Goal: Transaction & Acquisition: Purchase product/service

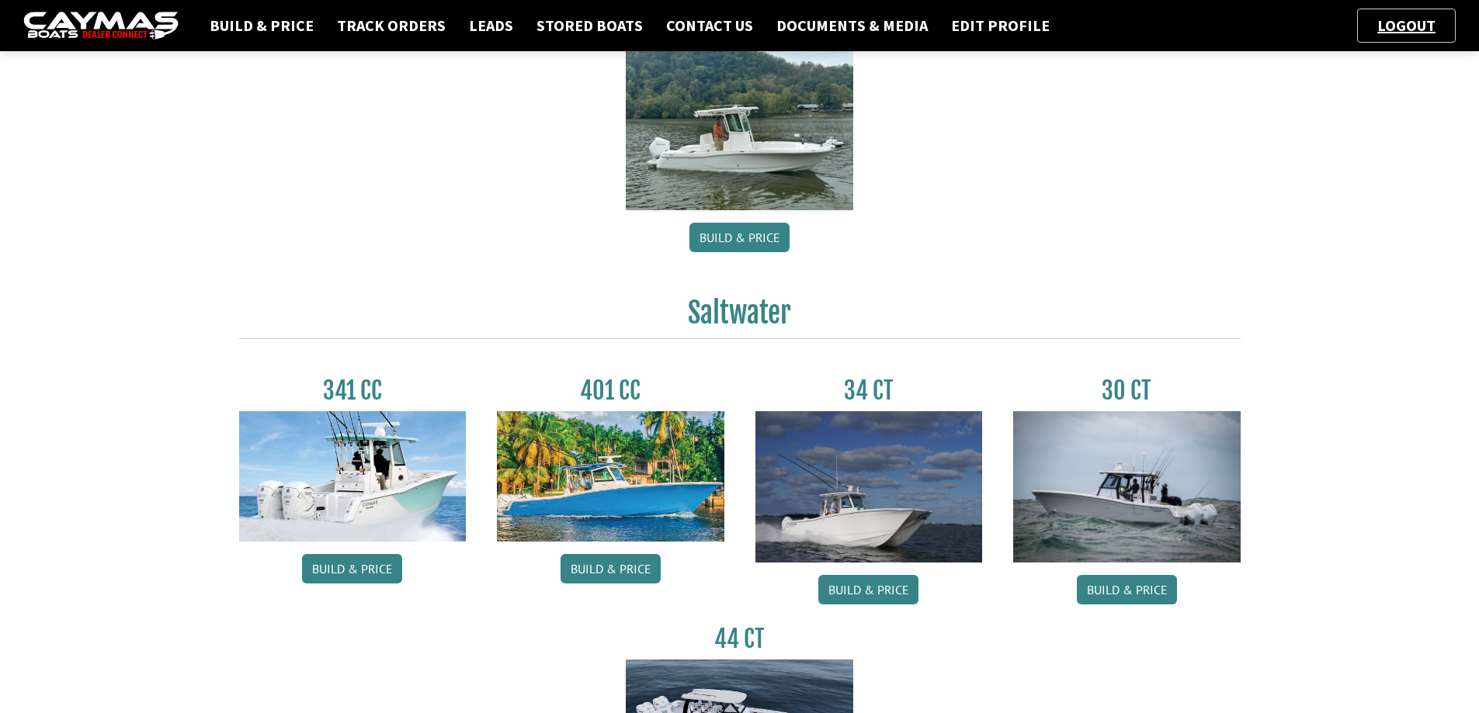
scroll to position [543, 0]
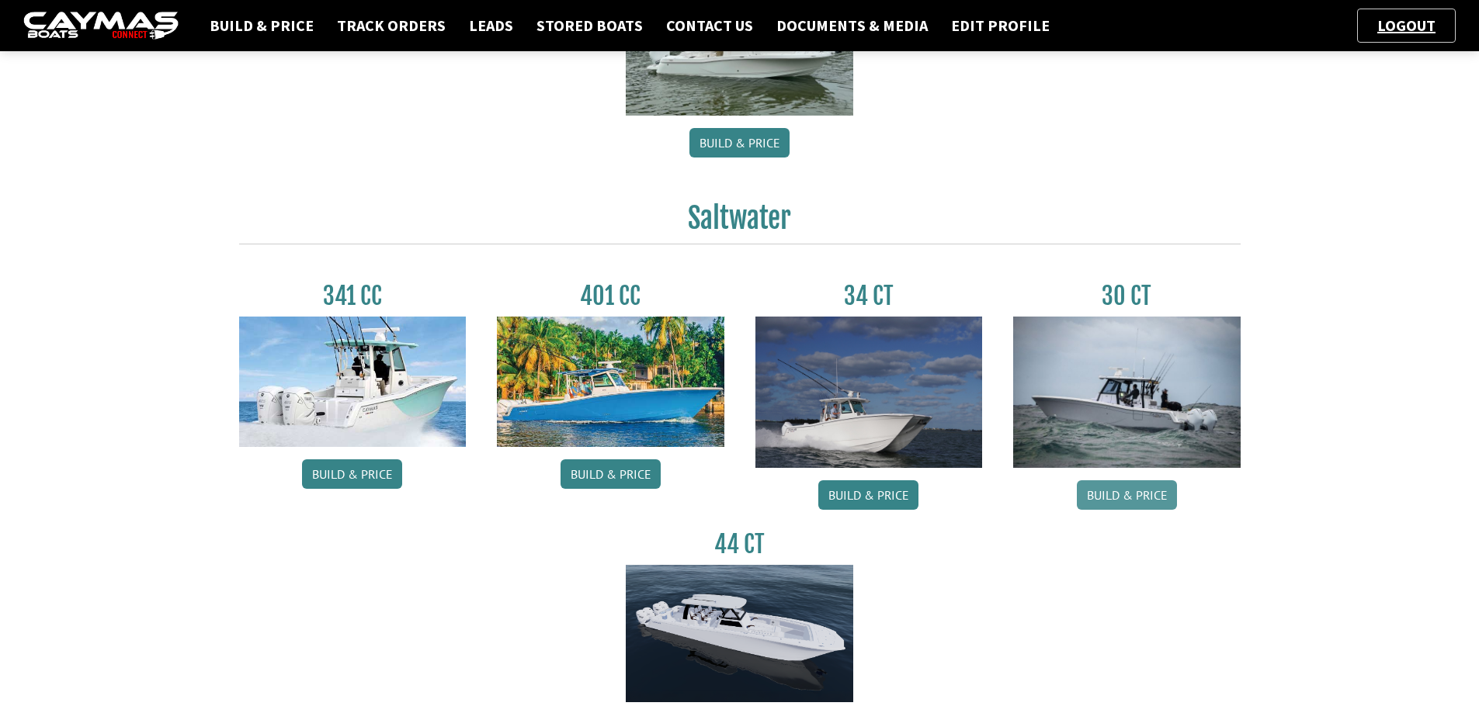
click at [1136, 502] on link "Build & Price" at bounding box center [1127, 494] width 100 height 29
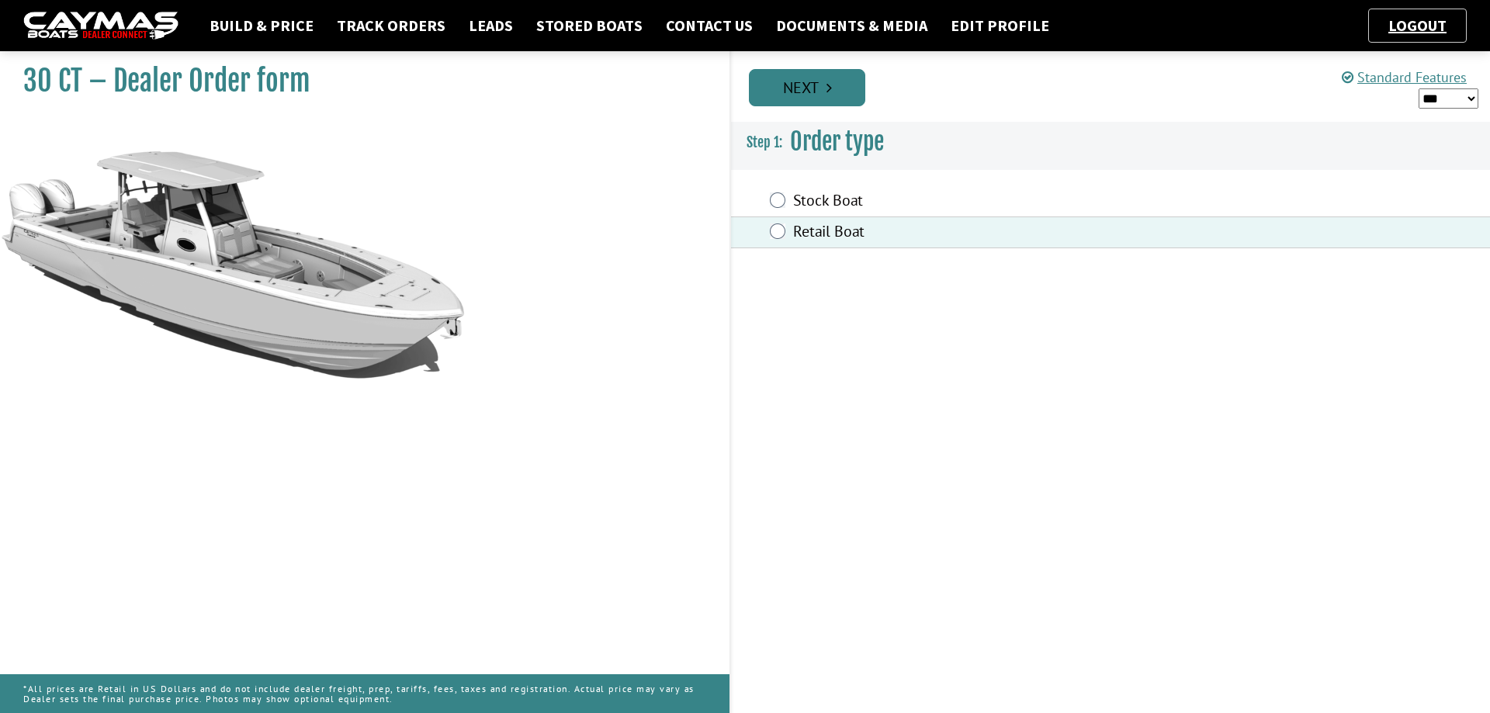
click at [806, 87] on link "Next" at bounding box center [807, 87] width 116 height 37
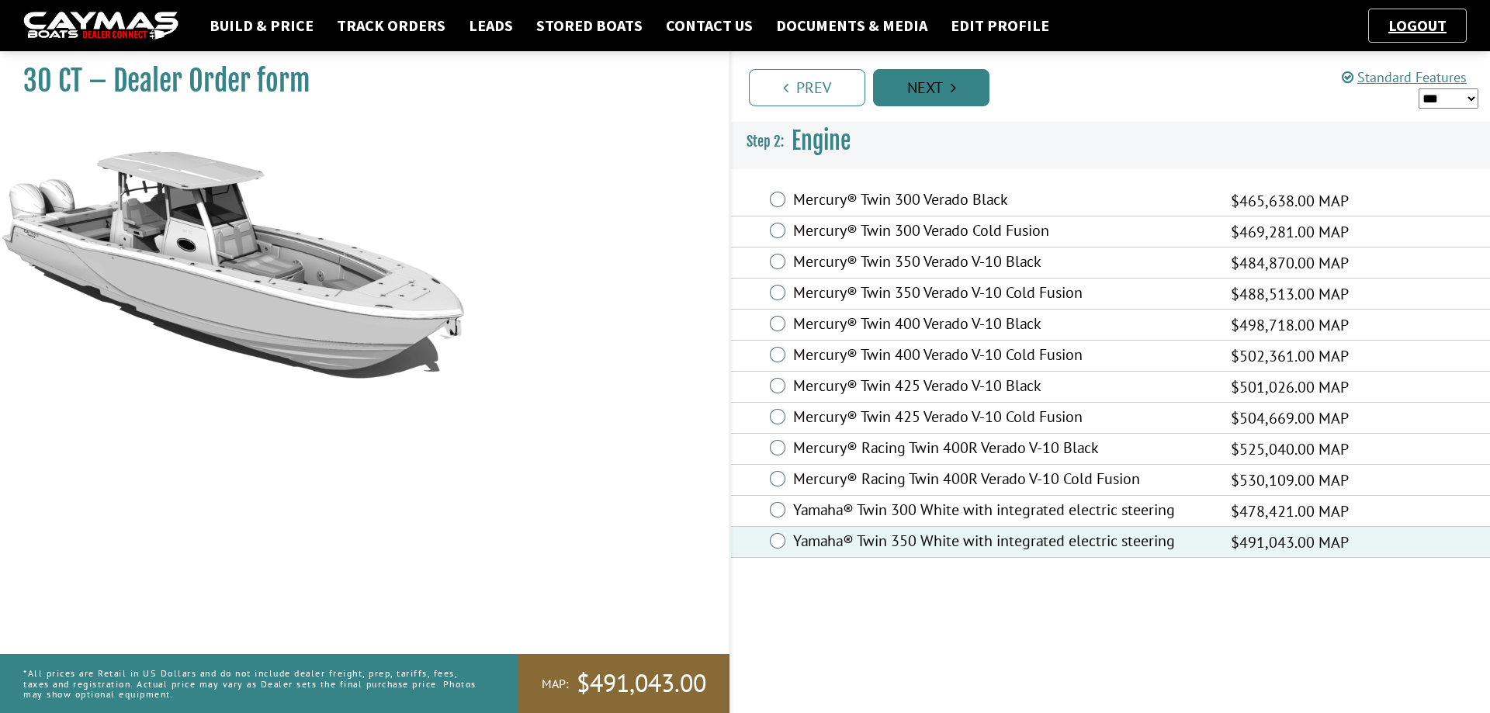
click at [946, 82] on link "Next" at bounding box center [931, 87] width 116 height 37
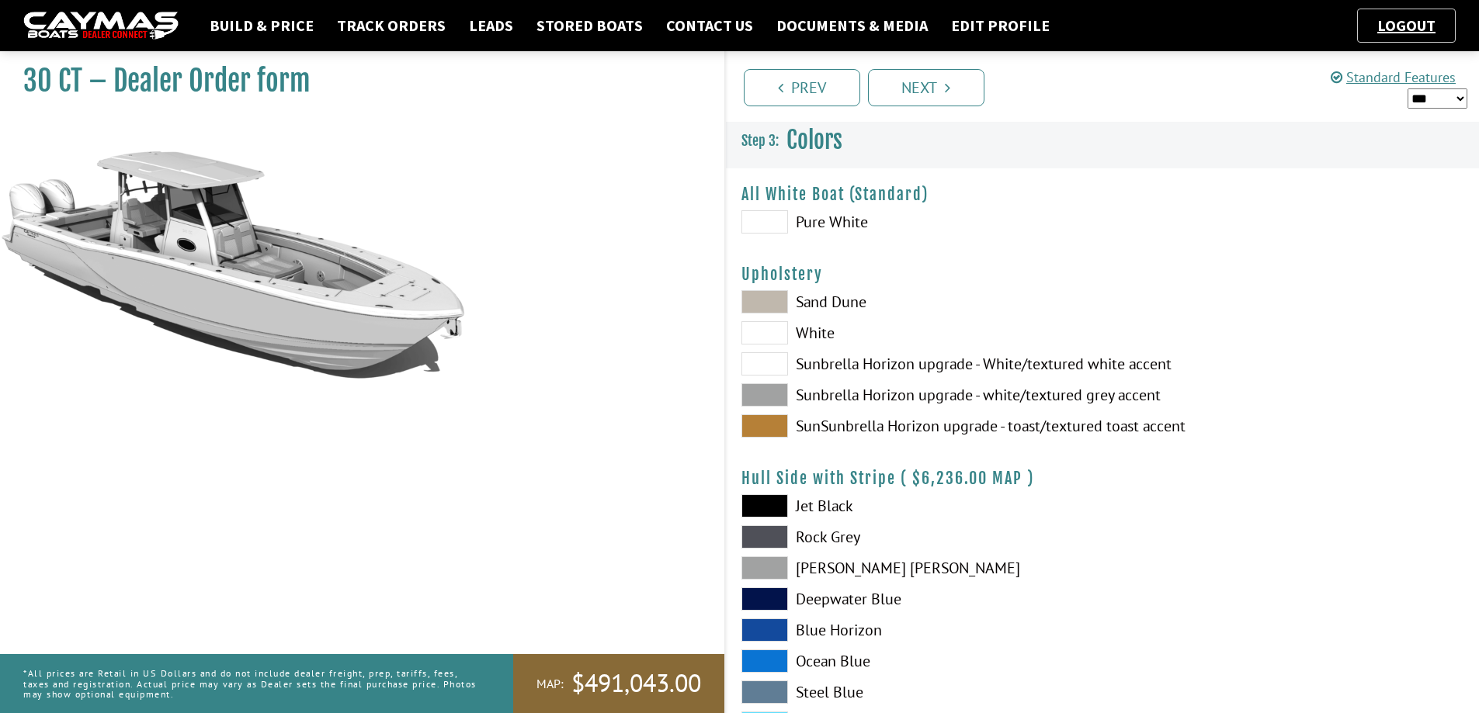
click at [768, 223] on span at bounding box center [764, 221] width 47 height 23
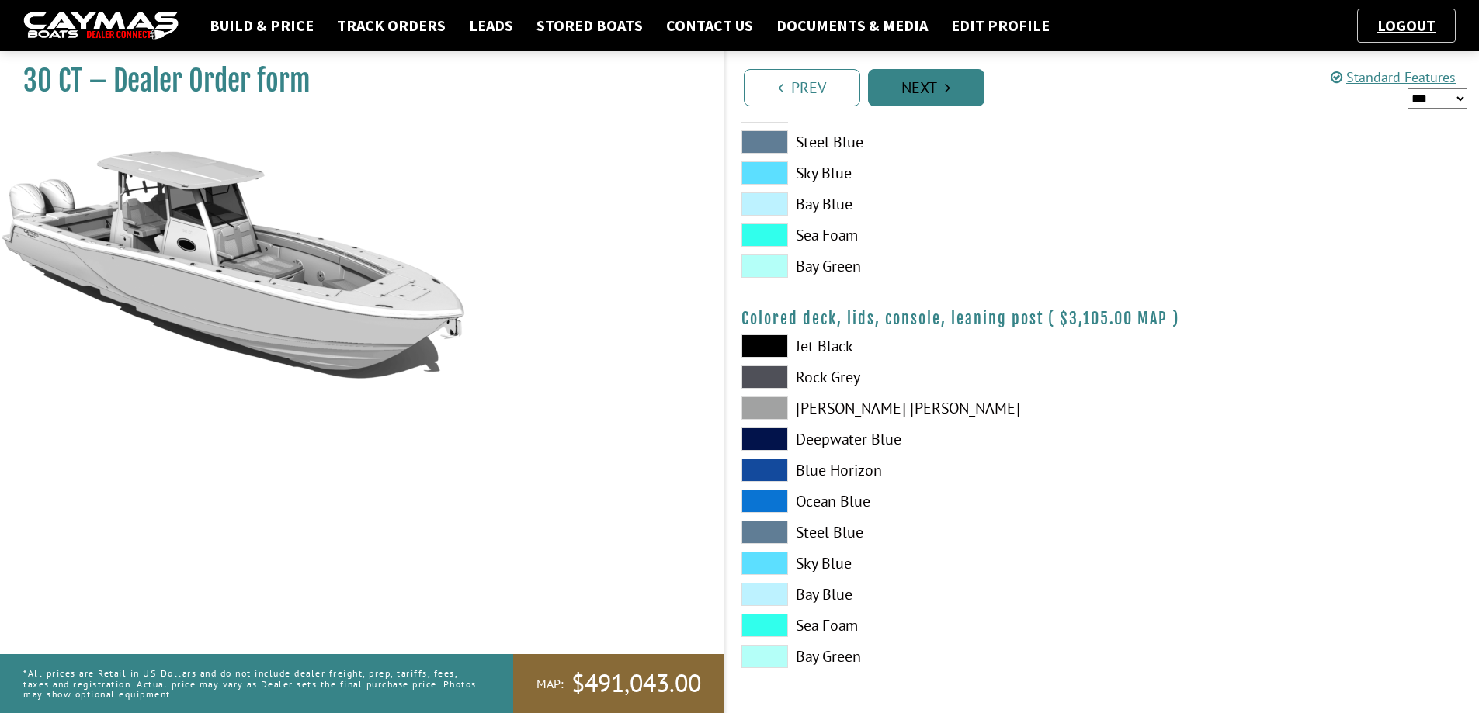
click at [953, 82] on link "Next" at bounding box center [926, 87] width 116 height 37
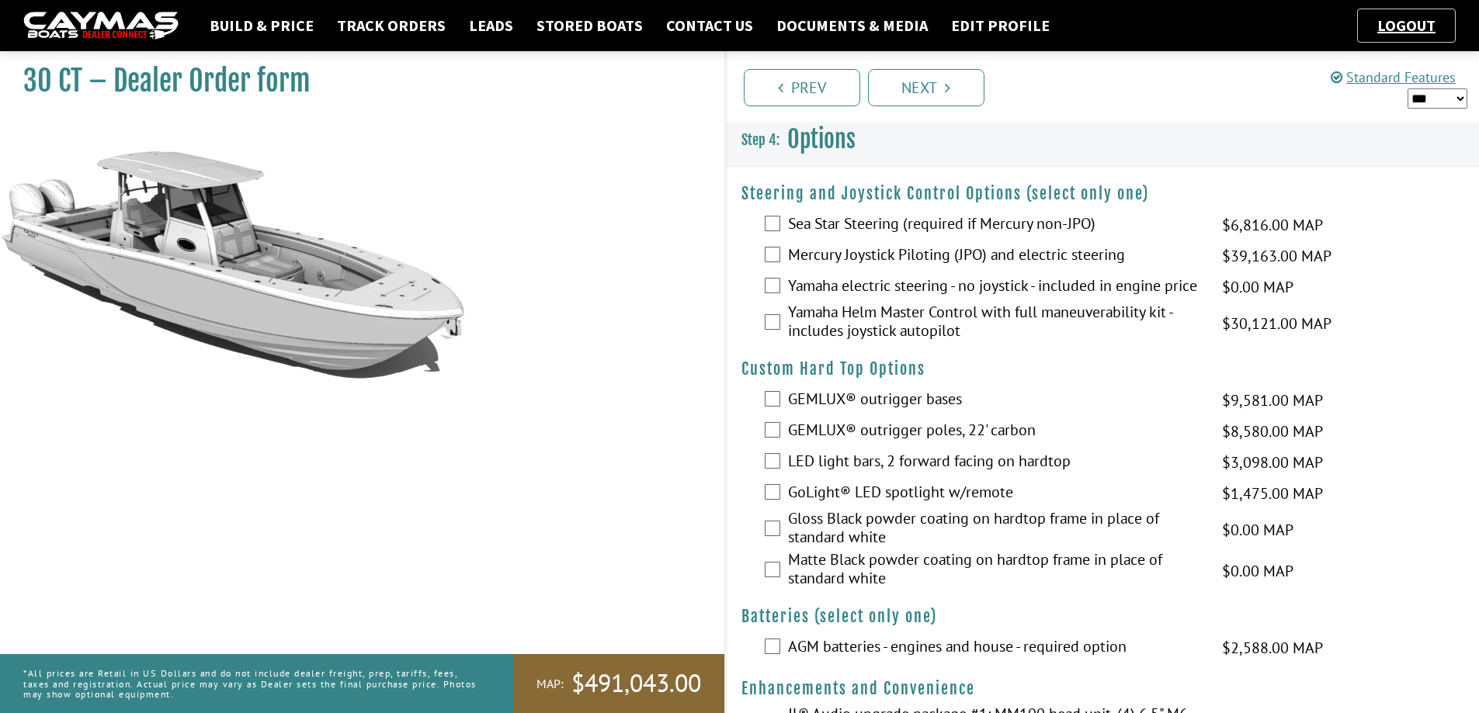
click at [793, 293] on label "Yamaha electric steering - no joystick - included in engine price" at bounding box center [995, 287] width 415 height 23
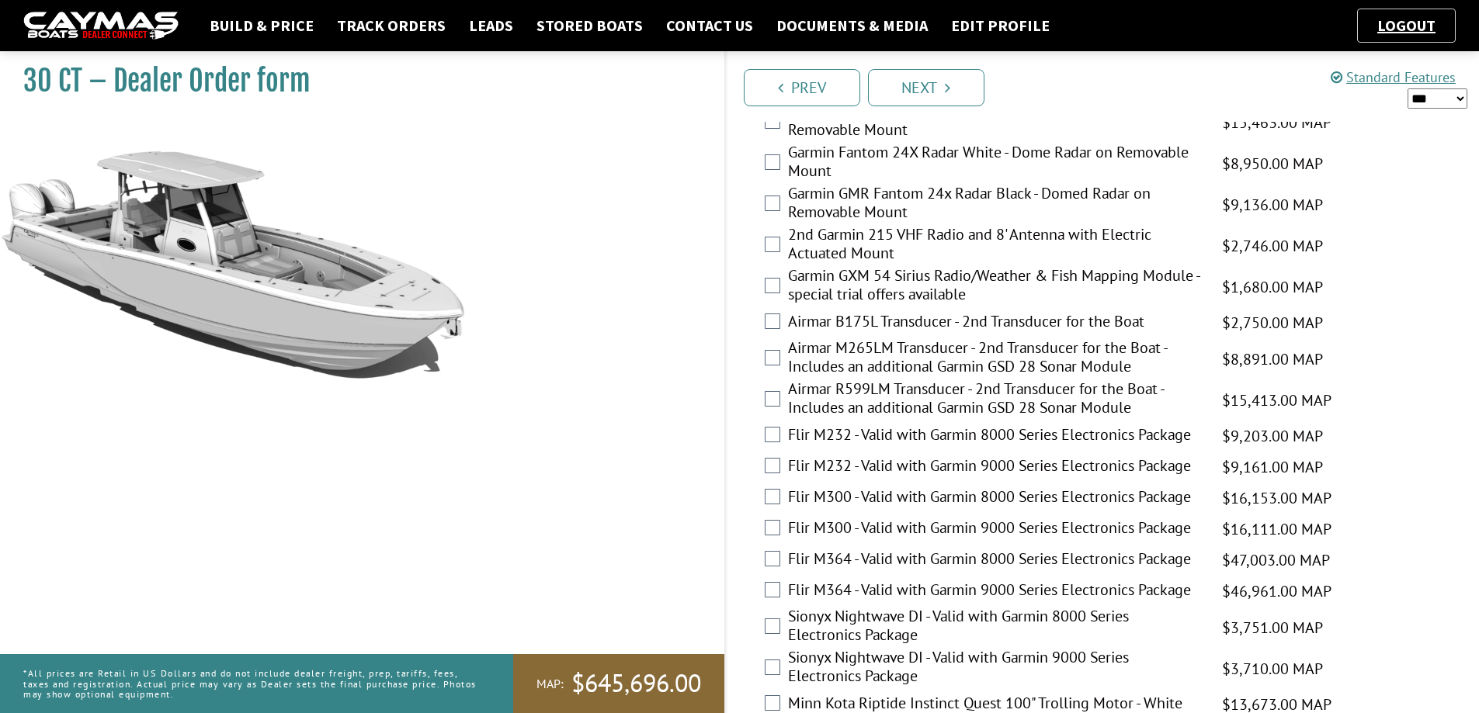
scroll to position [3213, 0]
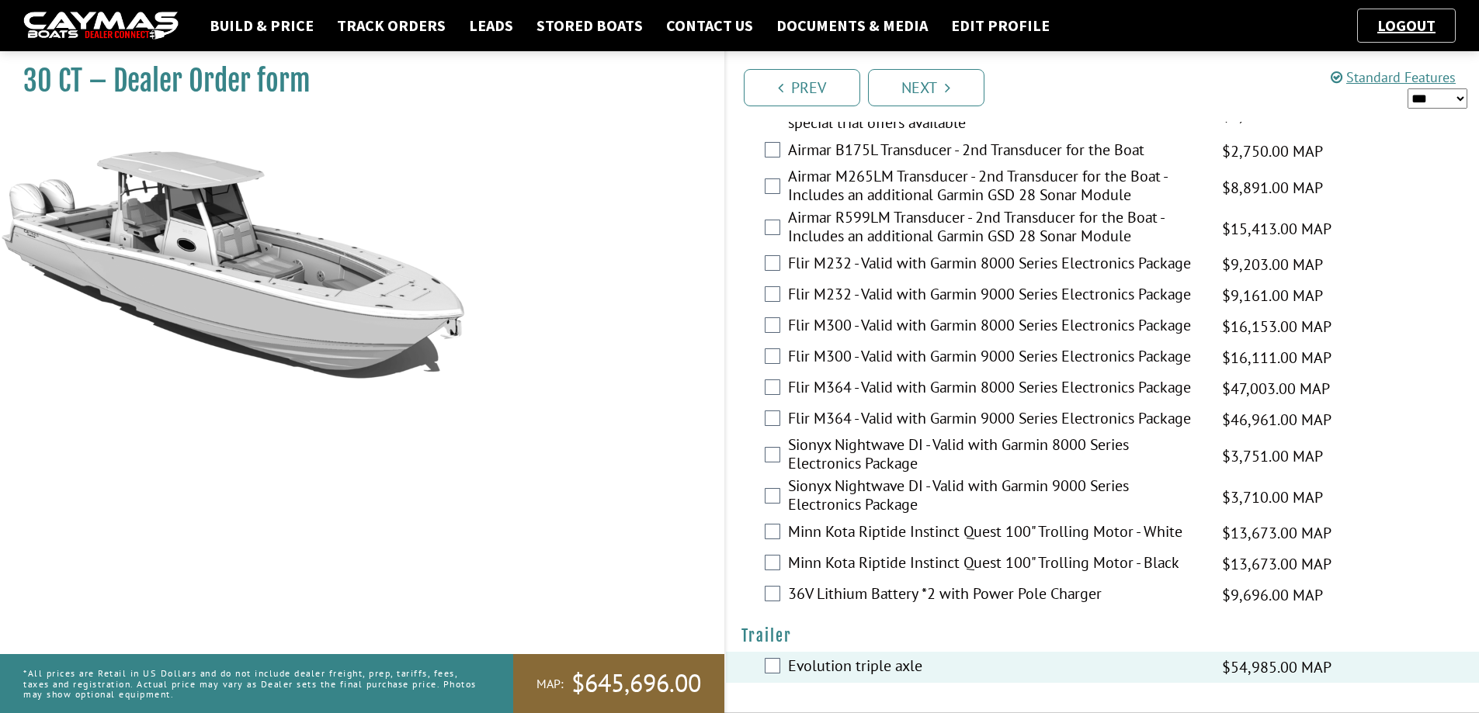
click at [1460, 99] on select "*** ****** ******" at bounding box center [1437, 98] width 60 height 20
select select "*"
click at [1407, 88] on select "*** ****** ******" at bounding box center [1437, 98] width 60 height 20
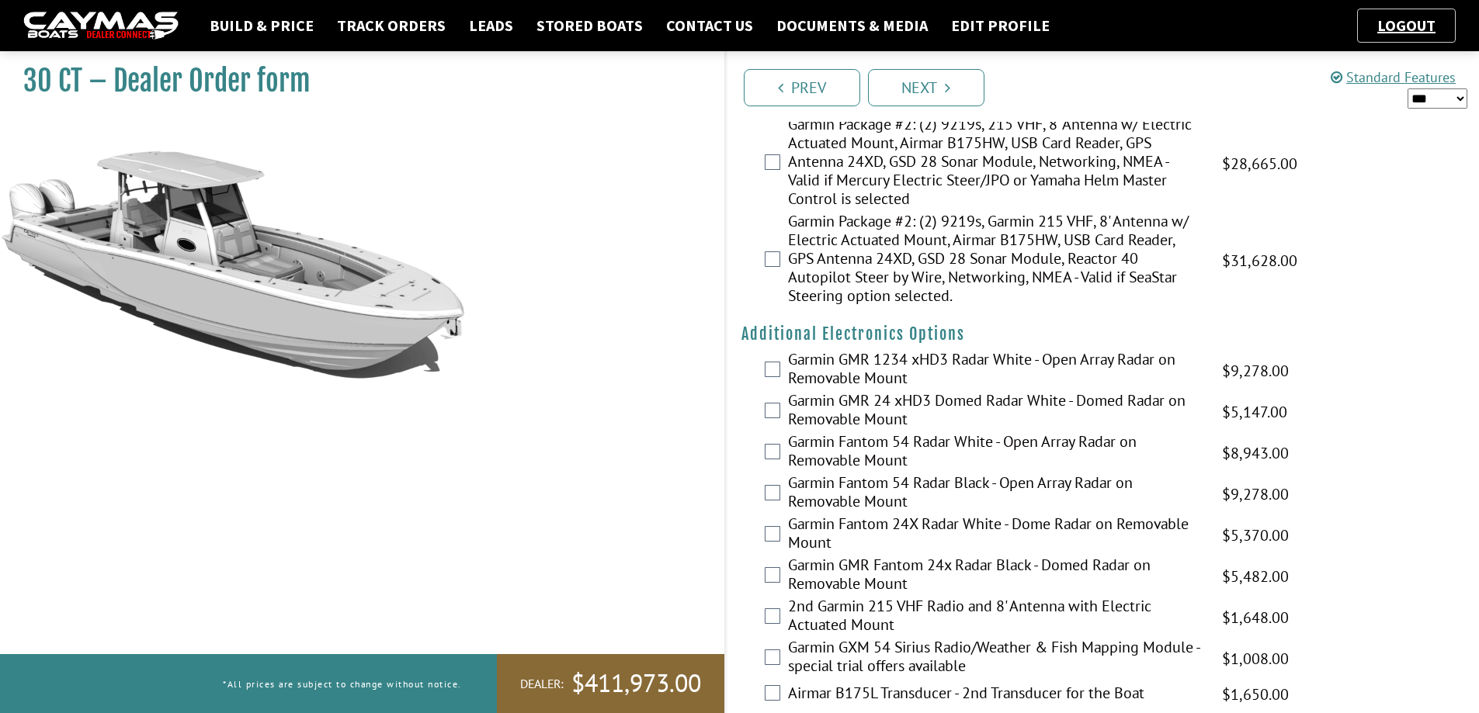
scroll to position [2825, 0]
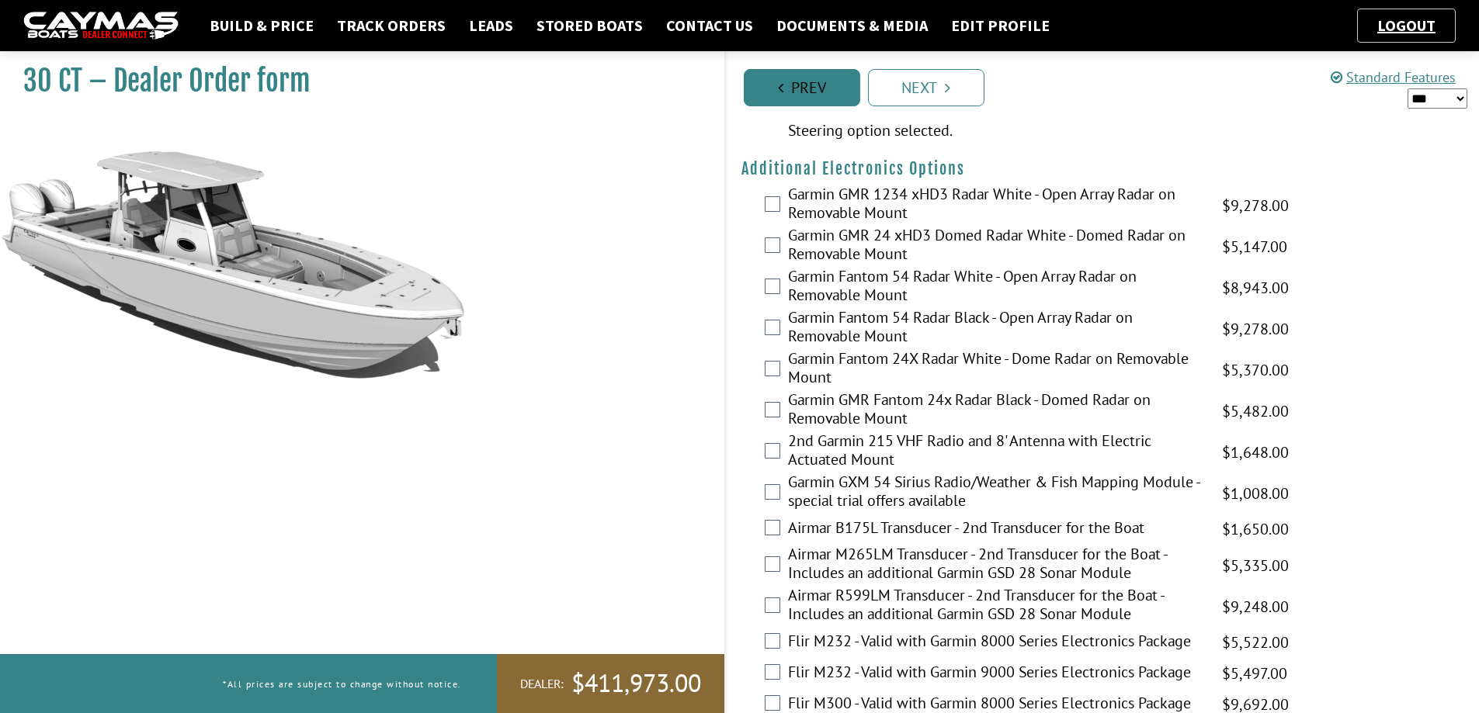
click at [814, 84] on link "Prev" at bounding box center [802, 87] width 116 height 37
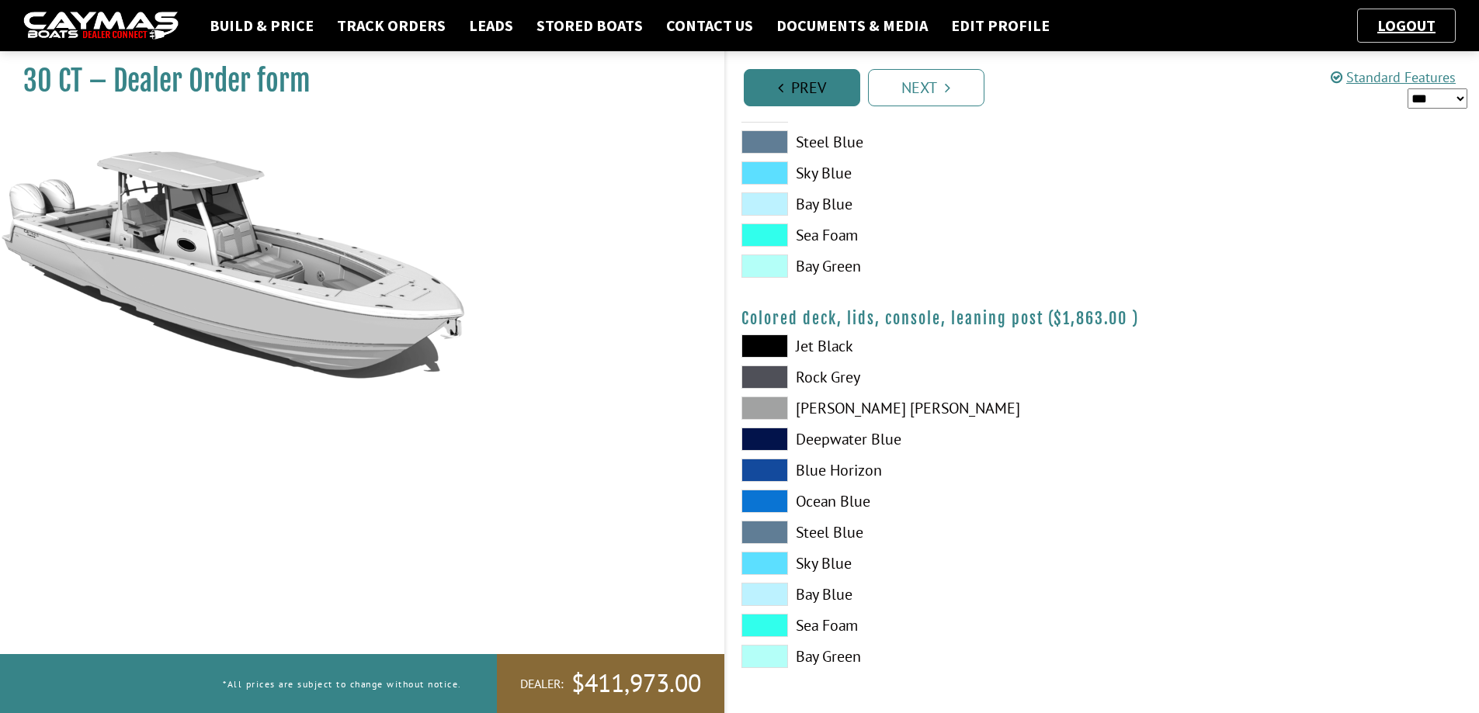
scroll to position [1722, 0]
click at [814, 84] on link "Prev" at bounding box center [802, 87] width 116 height 37
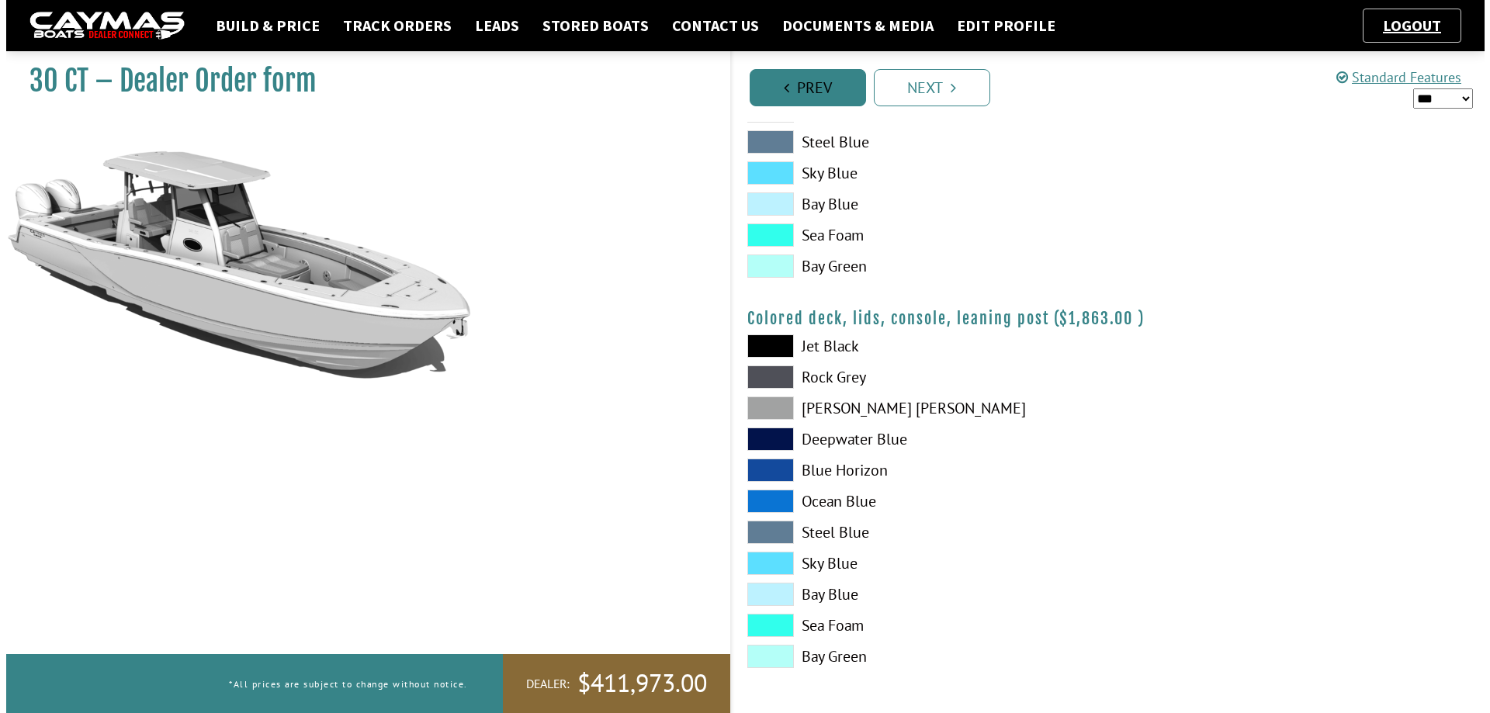
scroll to position [0, 0]
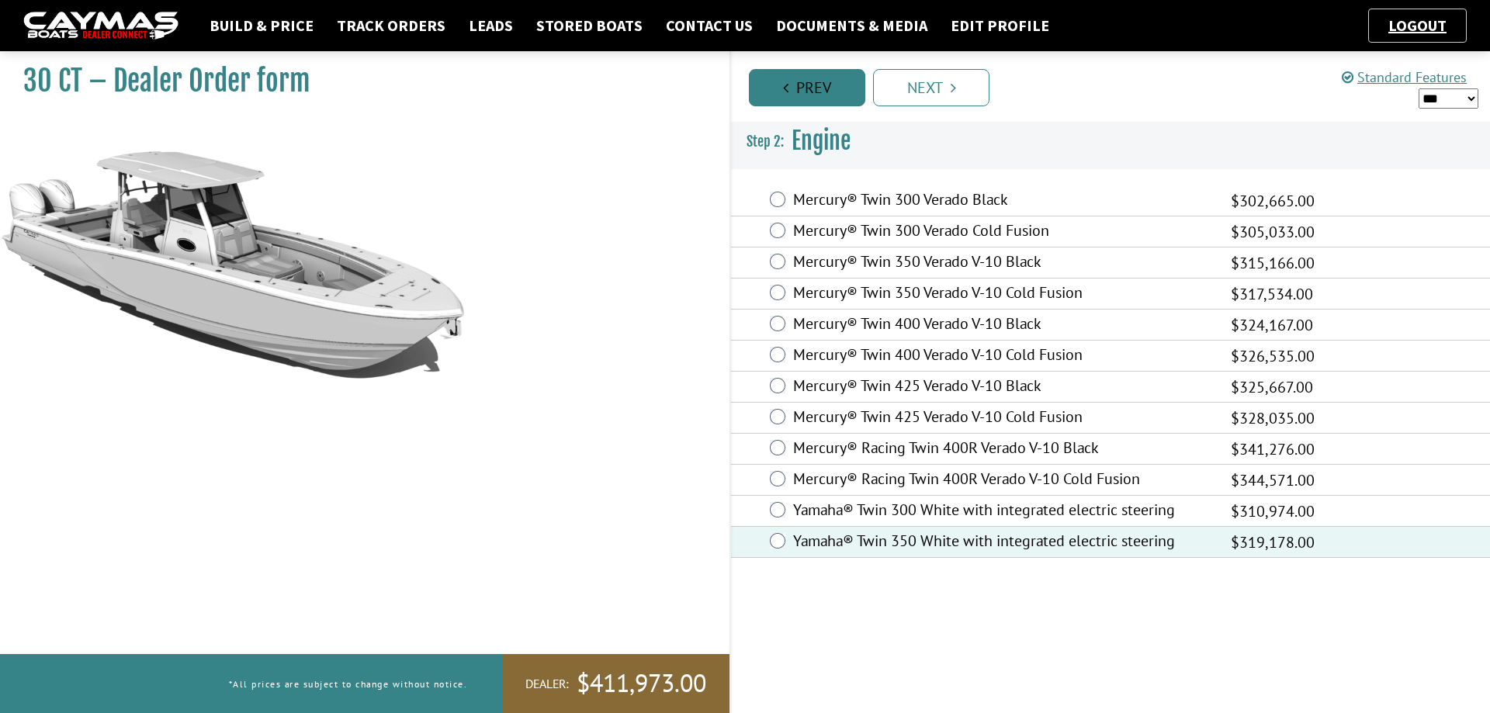
click at [814, 84] on link "Prev" at bounding box center [807, 87] width 116 height 37
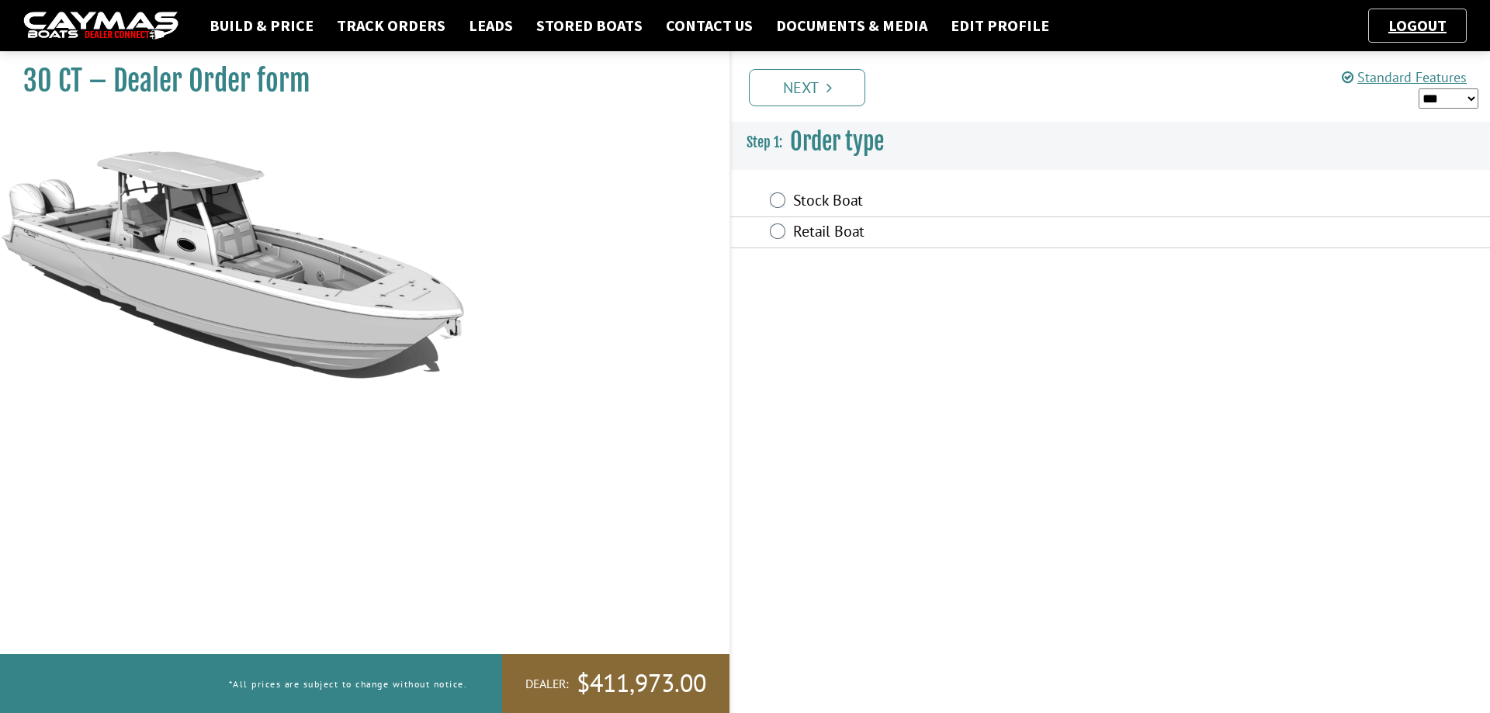
click at [814, 84] on link "Next" at bounding box center [807, 87] width 116 height 37
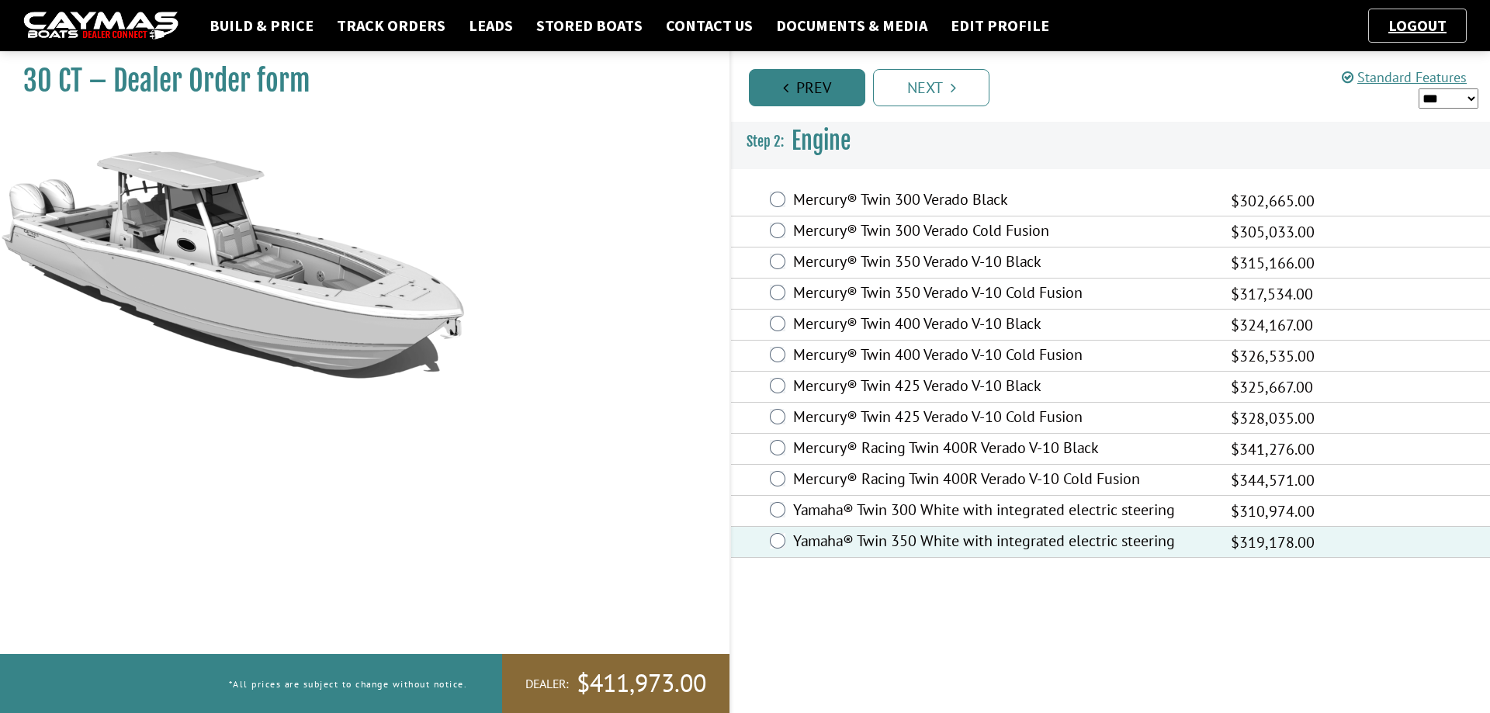
click at [806, 95] on link "Prev" at bounding box center [807, 87] width 116 height 37
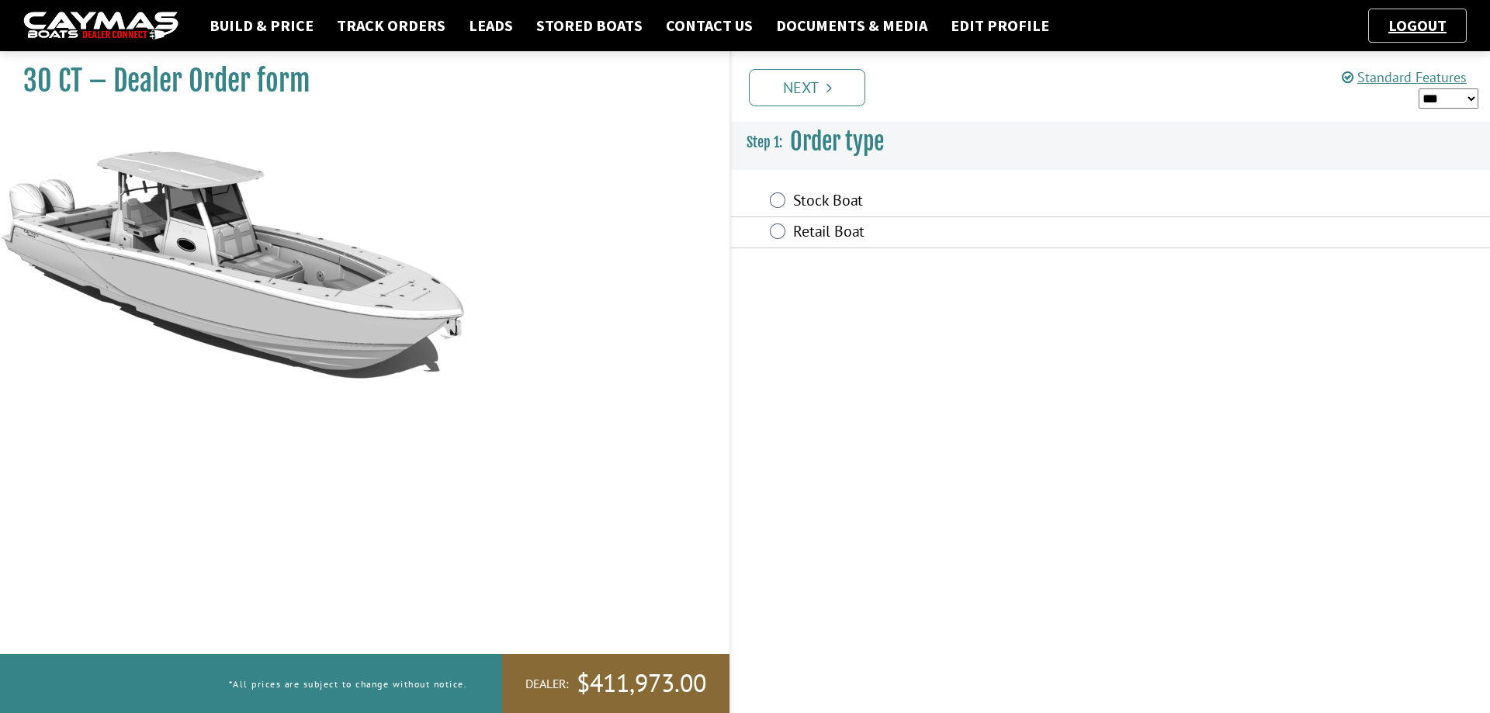
click at [806, 95] on link "Next" at bounding box center [807, 87] width 116 height 37
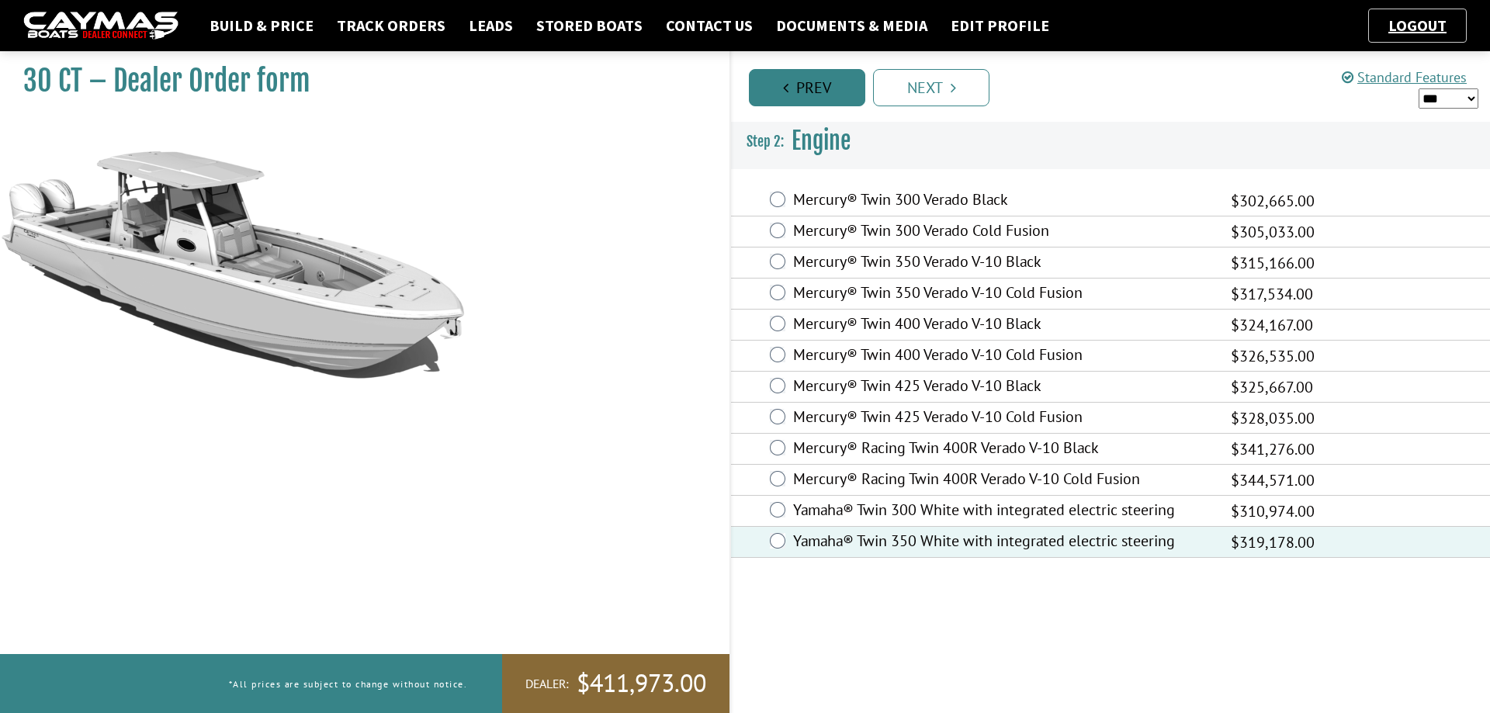
click at [806, 95] on link "Prev" at bounding box center [807, 87] width 116 height 37
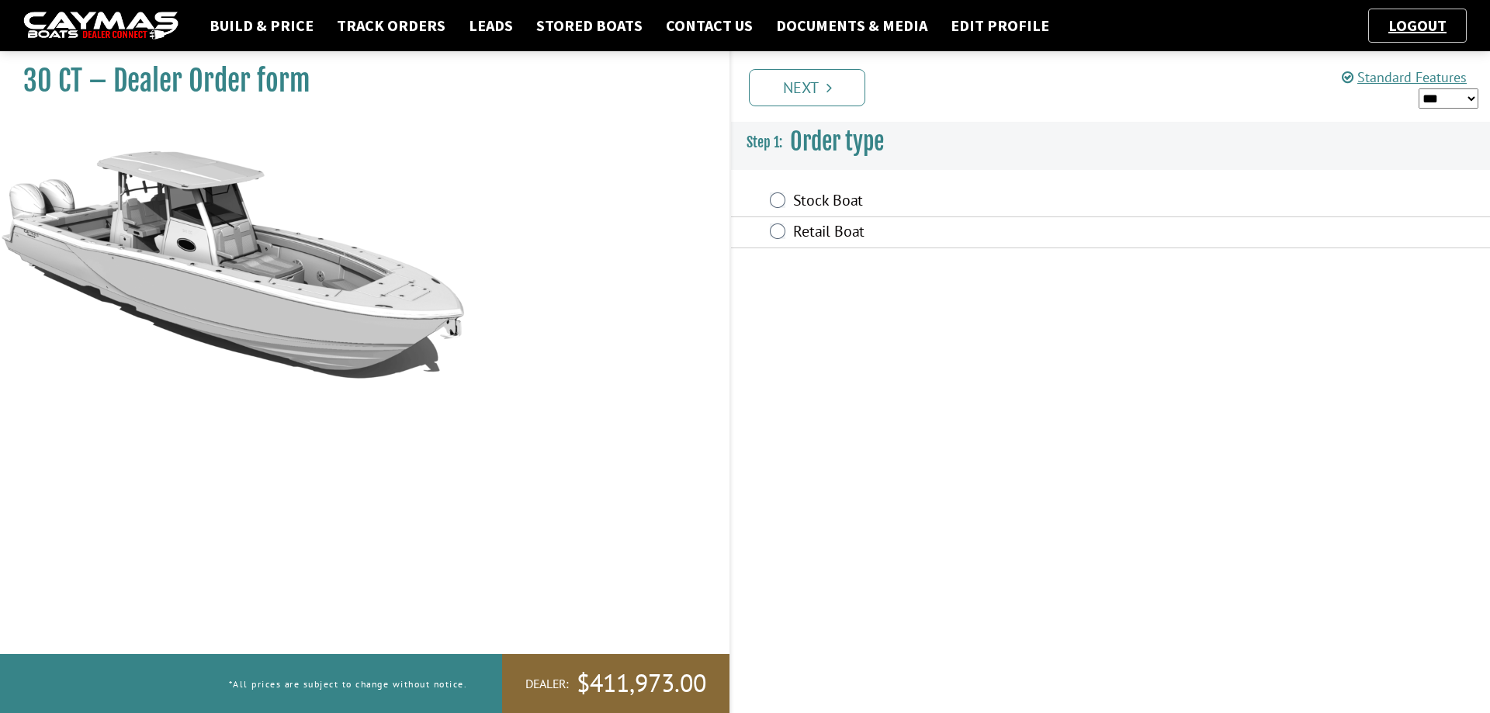
click at [806, 95] on link "Next" at bounding box center [807, 87] width 116 height 37
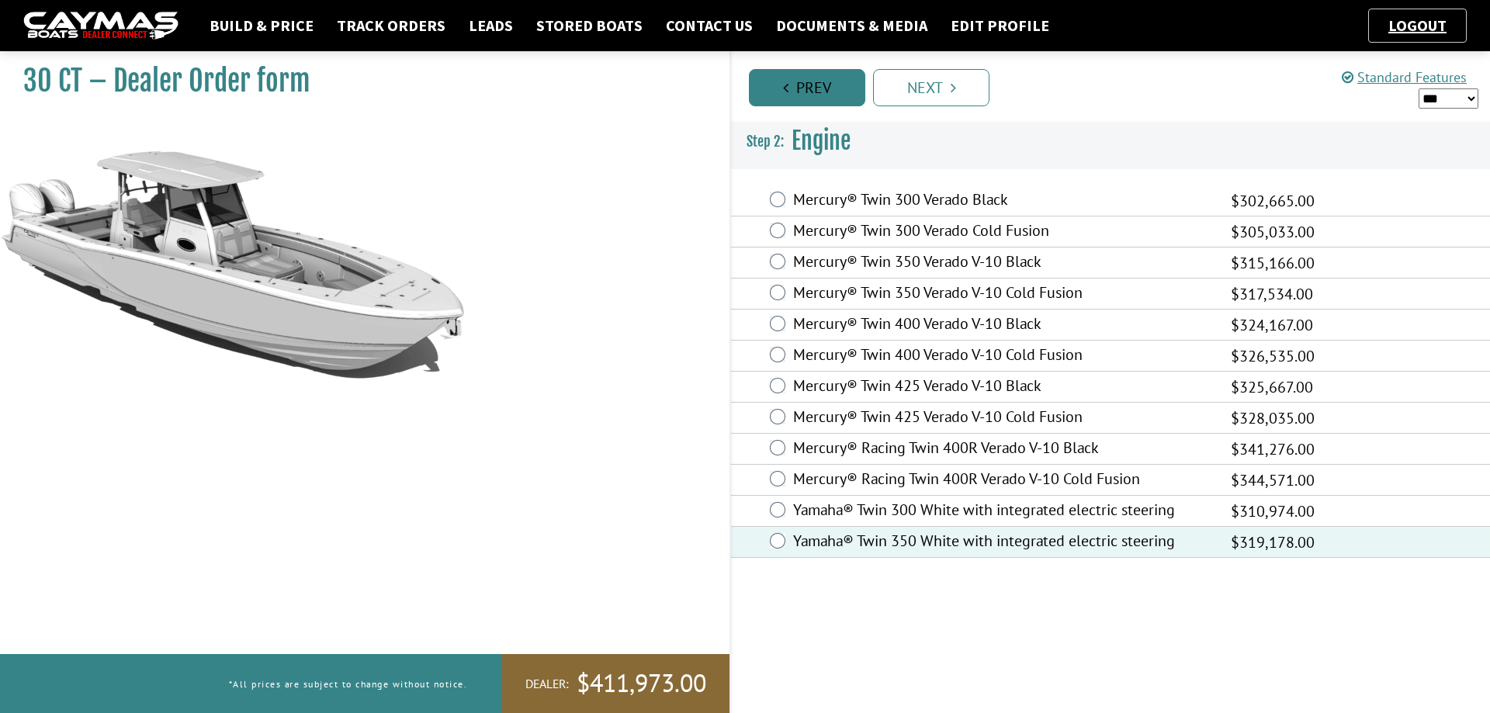
click at [806, 95] on link "Prev" at bounding box center [807, 87] width 116 height 37
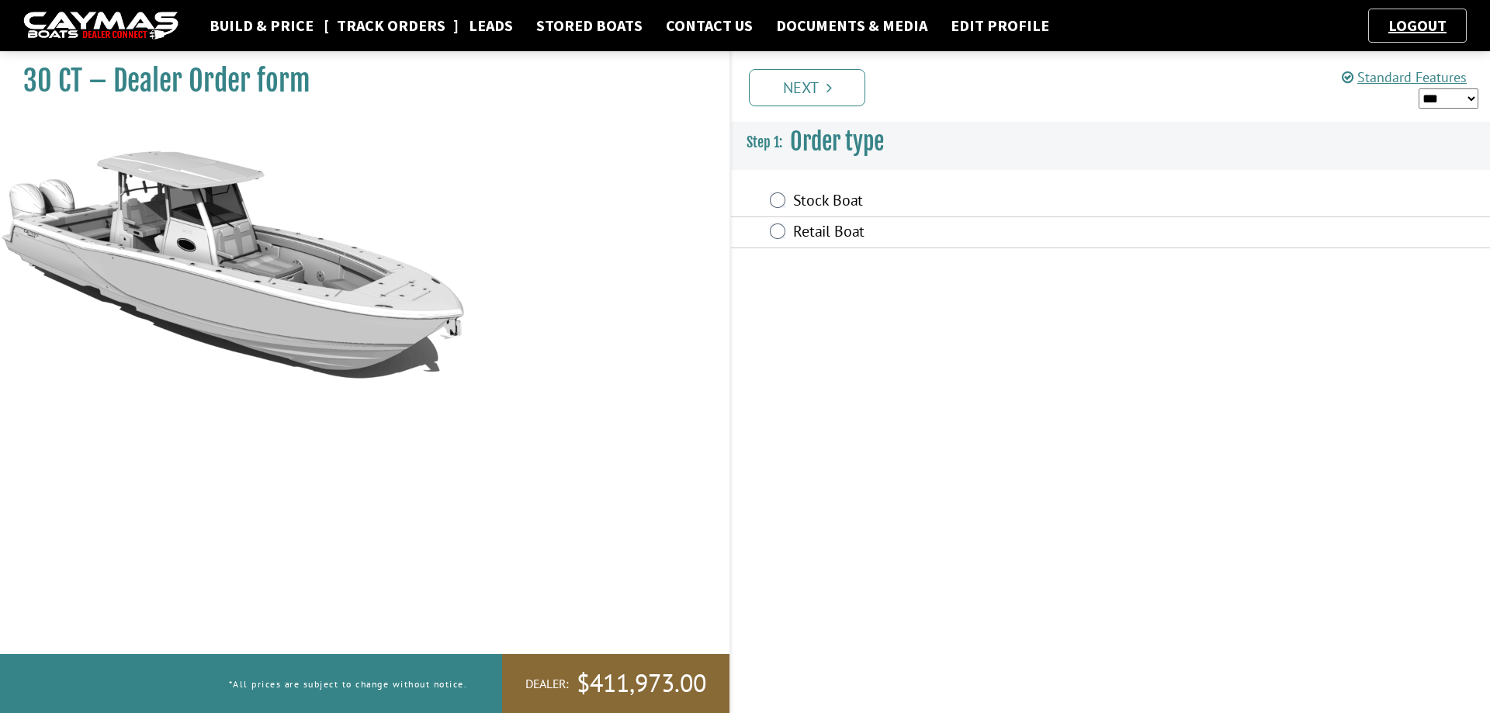
click at [365, 26] on link "Track Orders" at bounding box center [391, 26] width 124 height 20
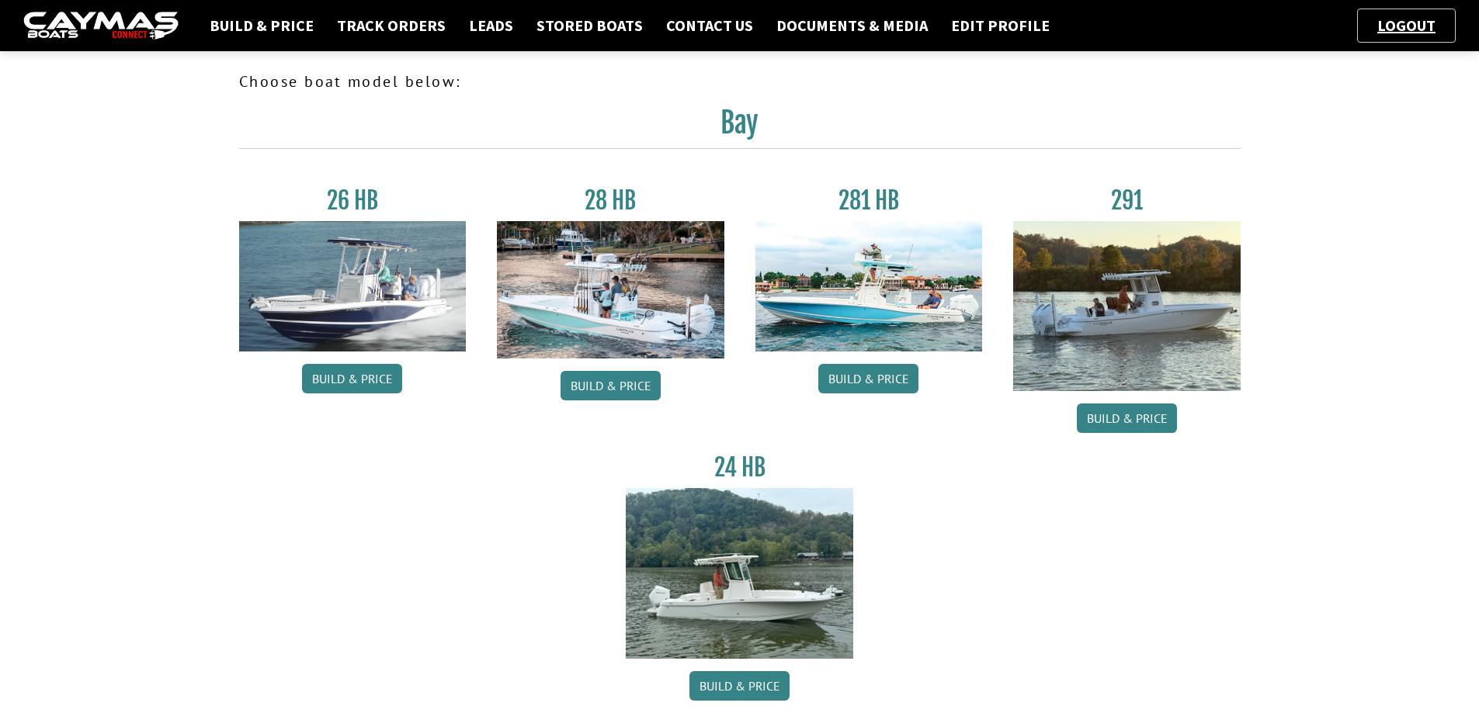
scroll to position [543, 0]
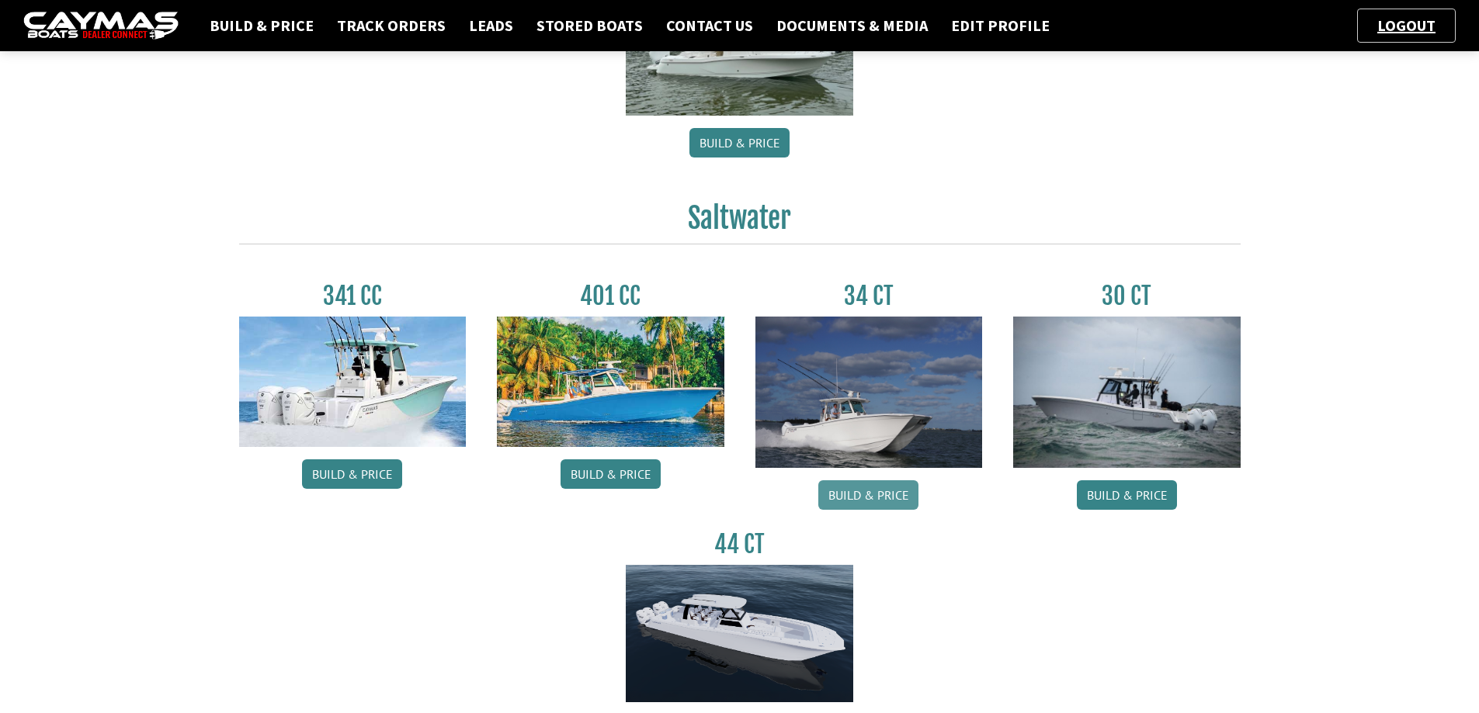
click at [879, 499] on link "Build & Price" at bounding box center [868, 494] width 100 height 29
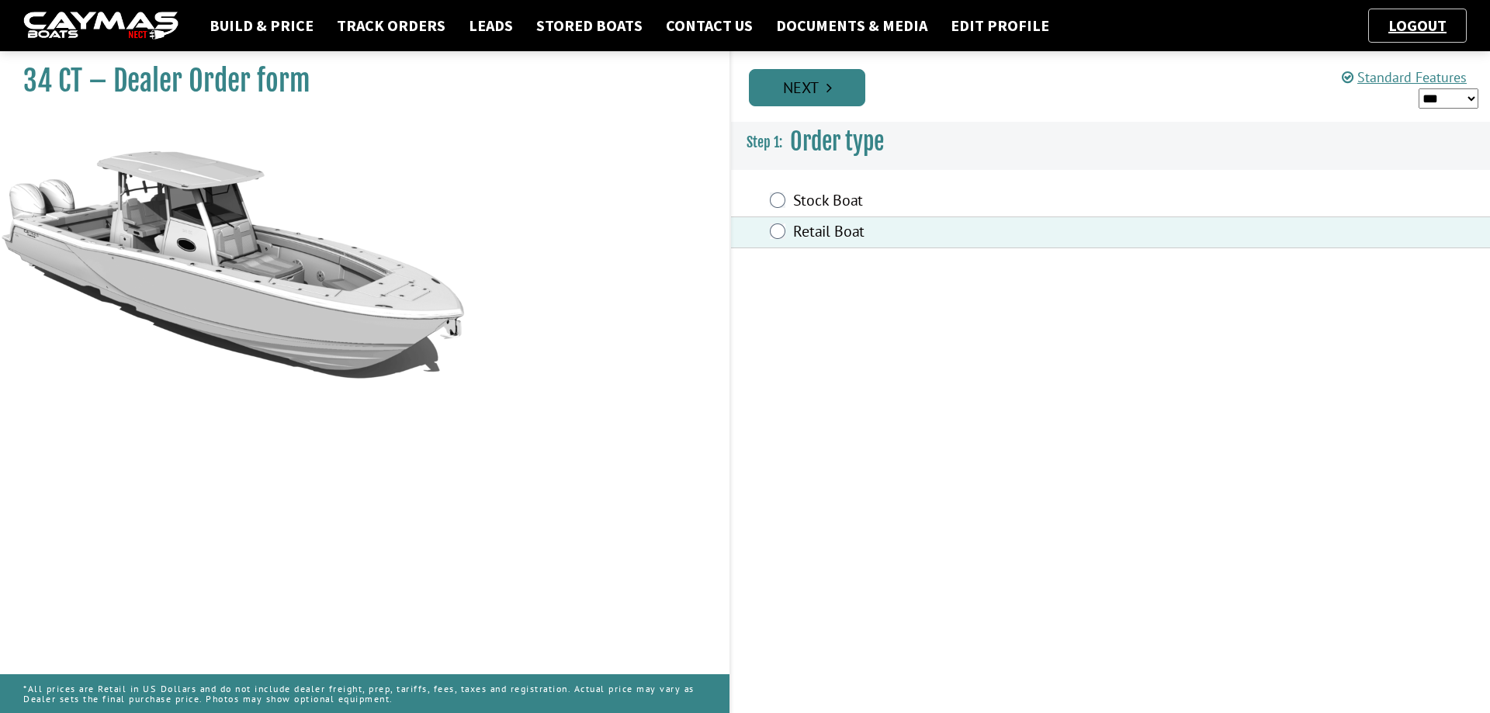
click at [816, 97] on link "Next" at bounding box center [807, 87] width 116 height 37
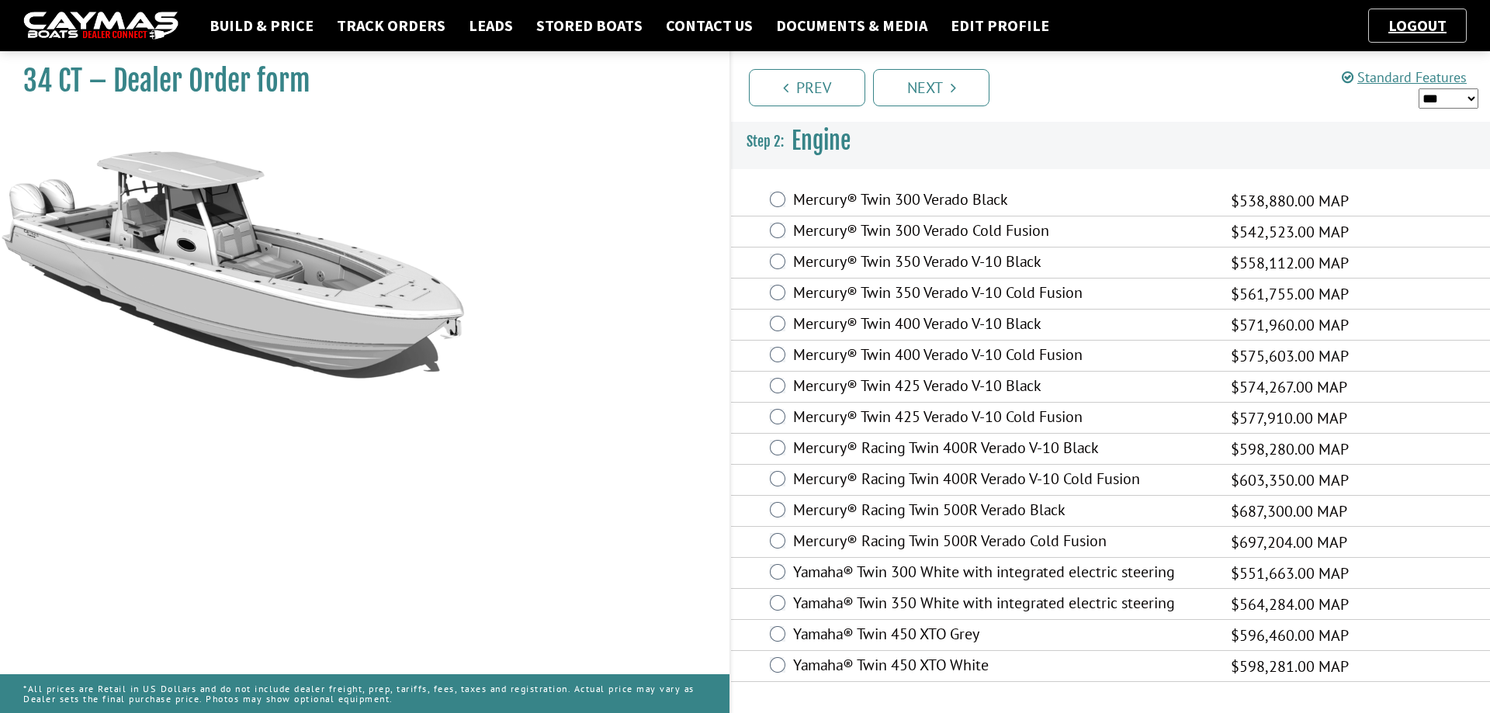
click at [786, 600] on div "Yamaha® Twin 350 White with integrated electric steering $564,284.00 MAP $366,7…" at bounding box center [1110, 604] width 759 height 31
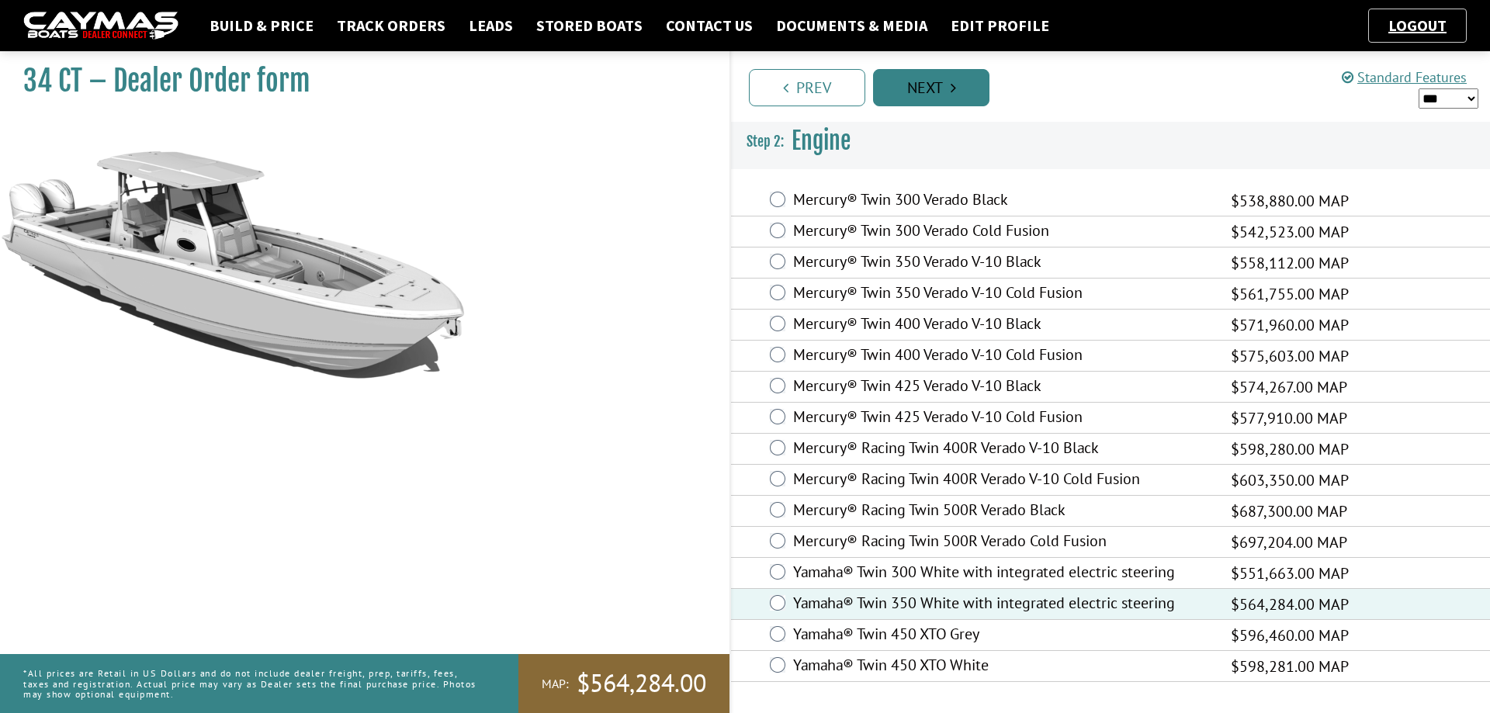
click at [935, 86] on link "Next" at bounding box center [931, 87] width 116 height 37
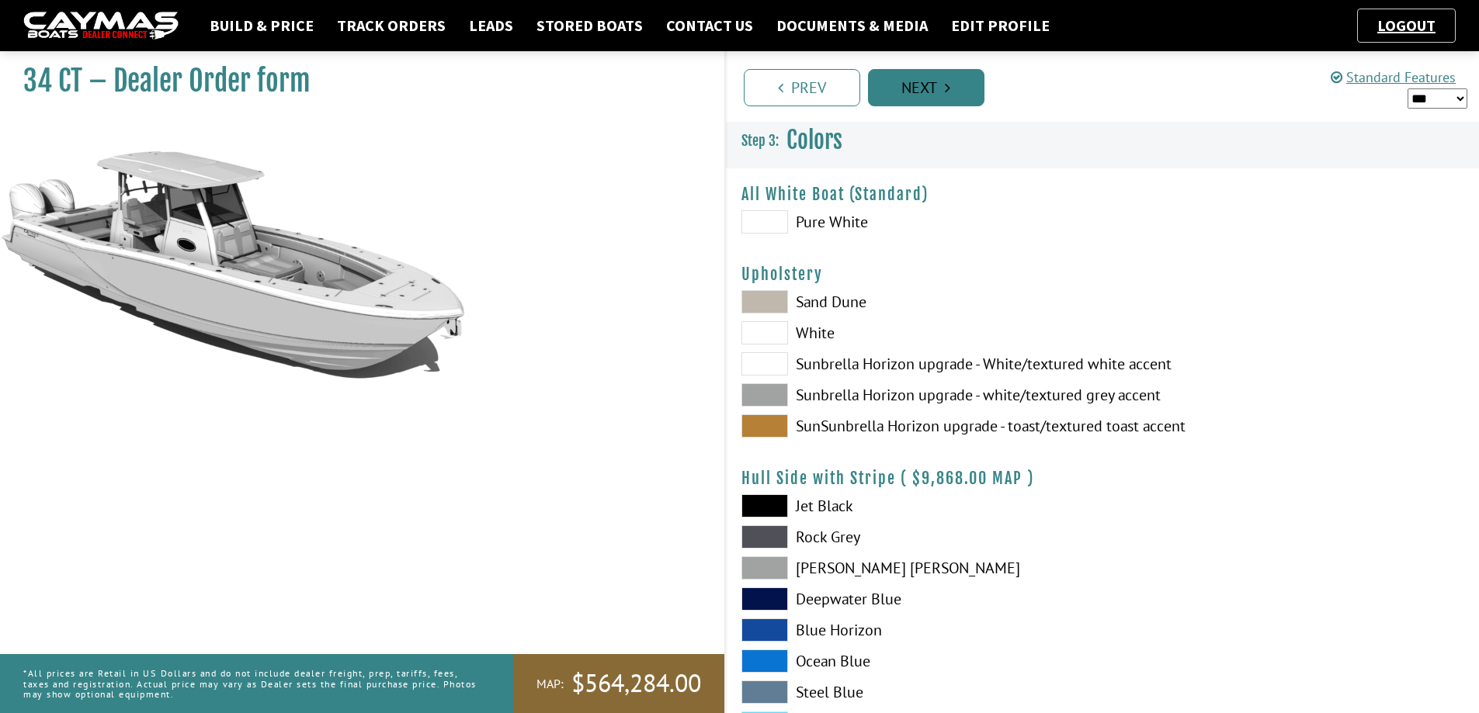
click at [953, 89] on link "Next" at bounding box center [926, 87] width 116 height 37
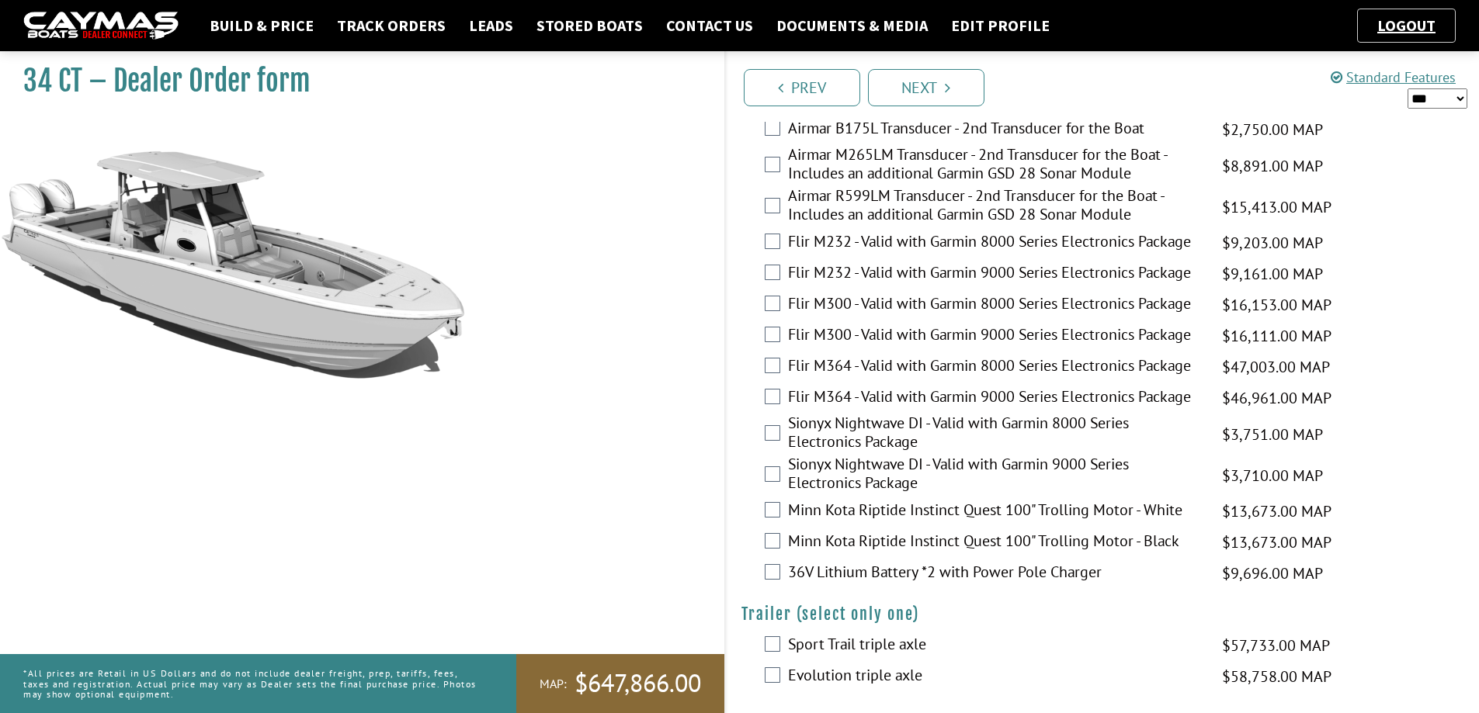
scroll to position [2736, 0]
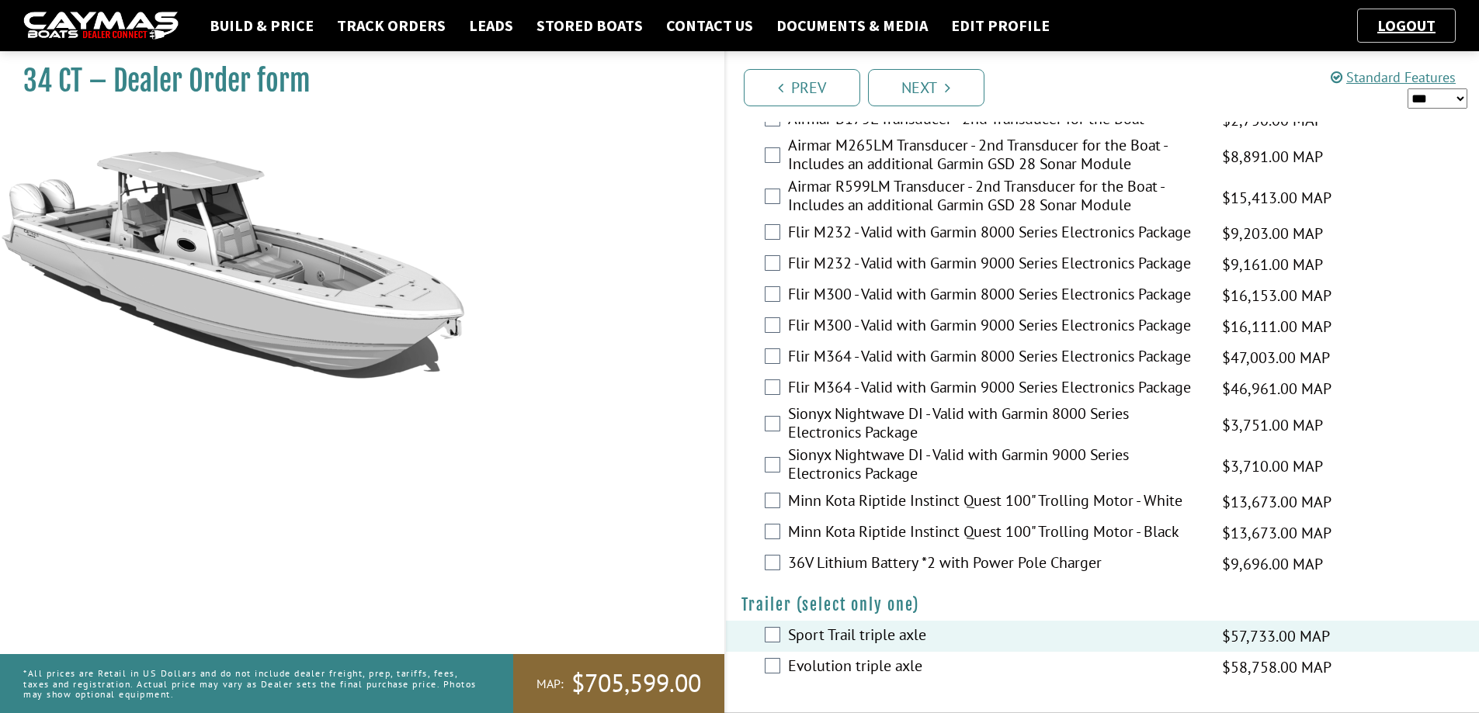
click at [1453, 102] on select "*** ****** ******" at bounding box center [1437, 98] width 60 height 20
select select "*"
click at [1407, 88] on select "*** ****** ******" at bounding box center [1437, 98] width 60 height 20
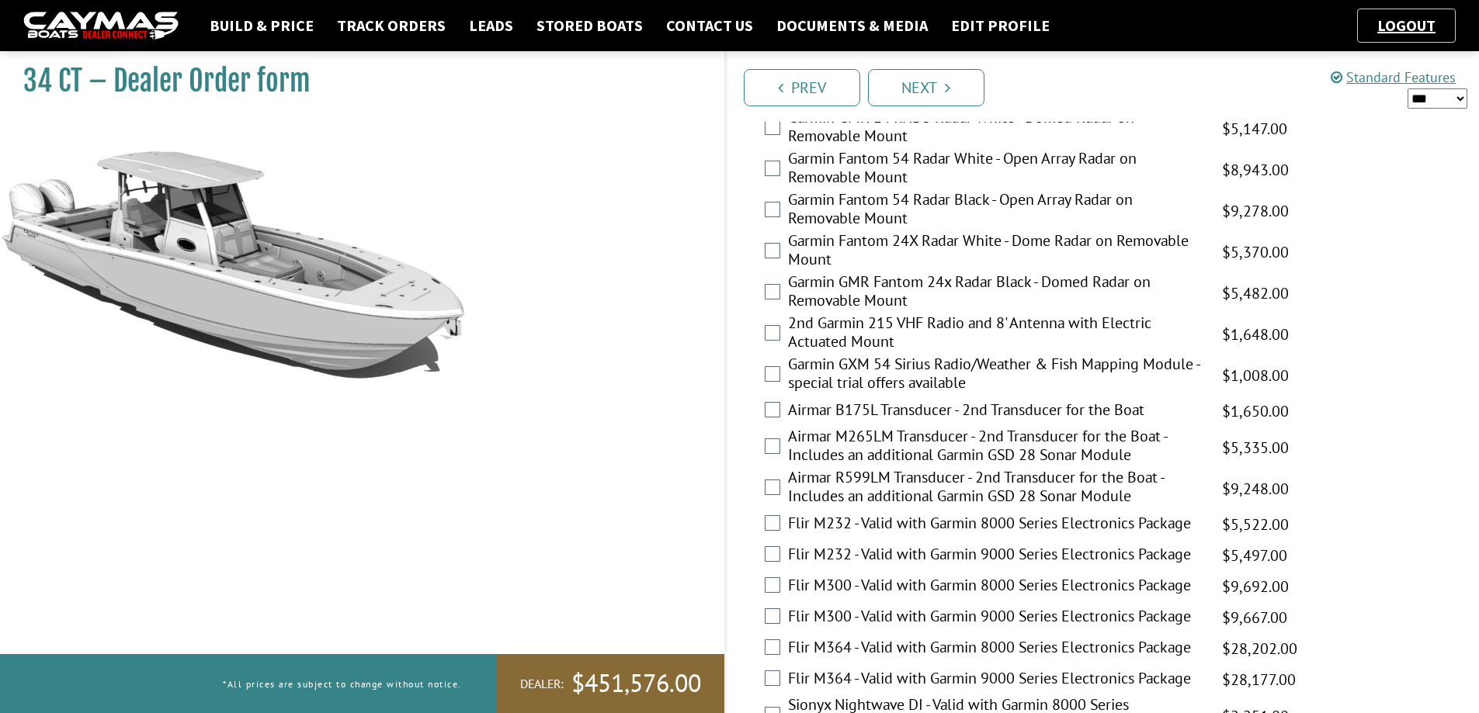
scroll to position [2426, 0]
